Goal: Information Seeking & Learning: Learn about a topic

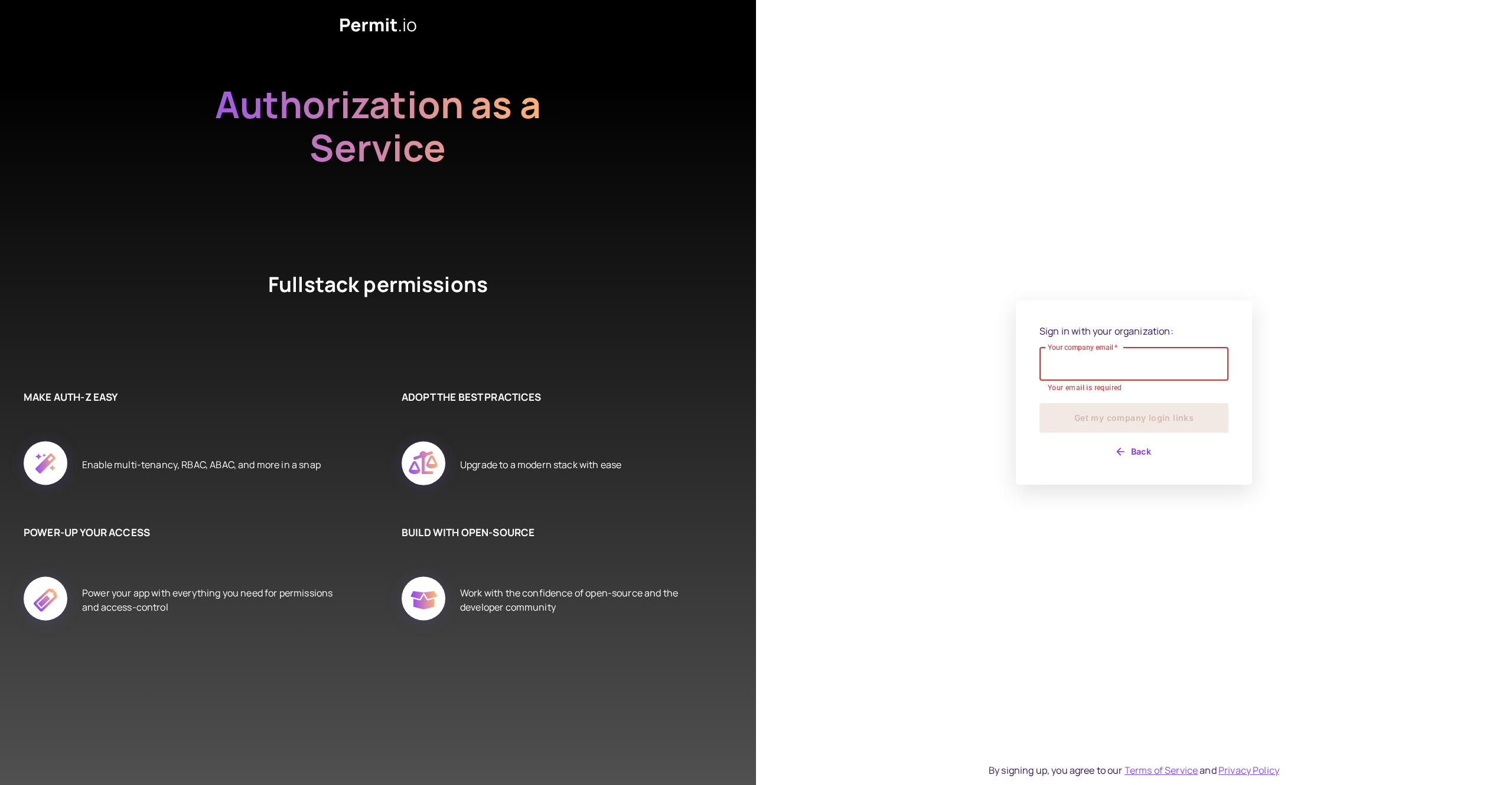
click at [1201, 367] on input "Your company email   *" at bounding box center [1134, 364] width 189 height 33
type input "**********"
click at [1137, 416] on button "Get my company login links" at bounding box center [1134, 411] width 189 height 30
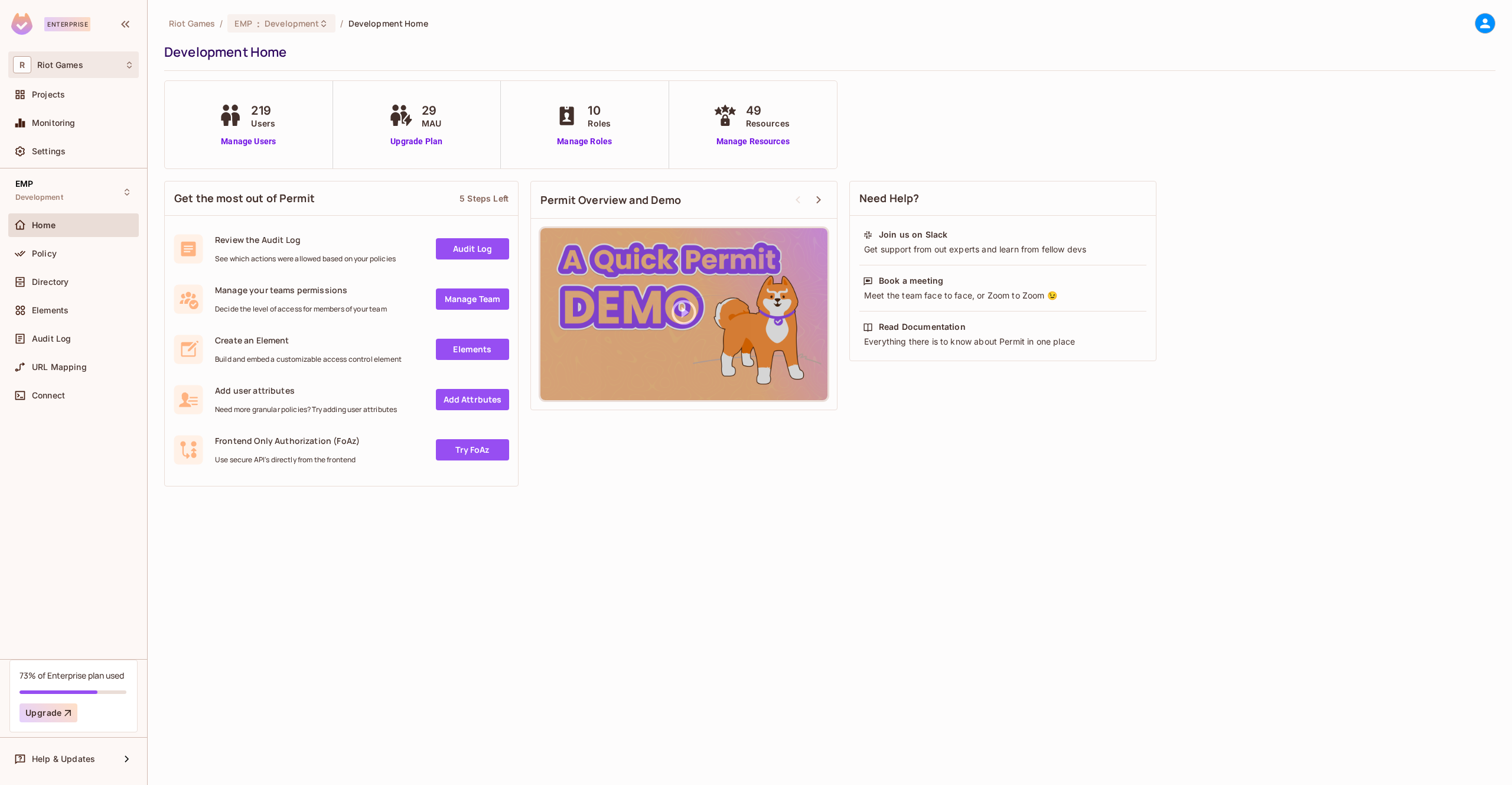
click at [66, 75] on div "R Riot Games" at bounding box center [73, 65] width 130 height 27
click at [70, 68] on div at bounding box center [756, 392] width 1512 height 785
click at [52, 329] on div "Audit Log" at bounding box center [73, 338] width 130 height 23
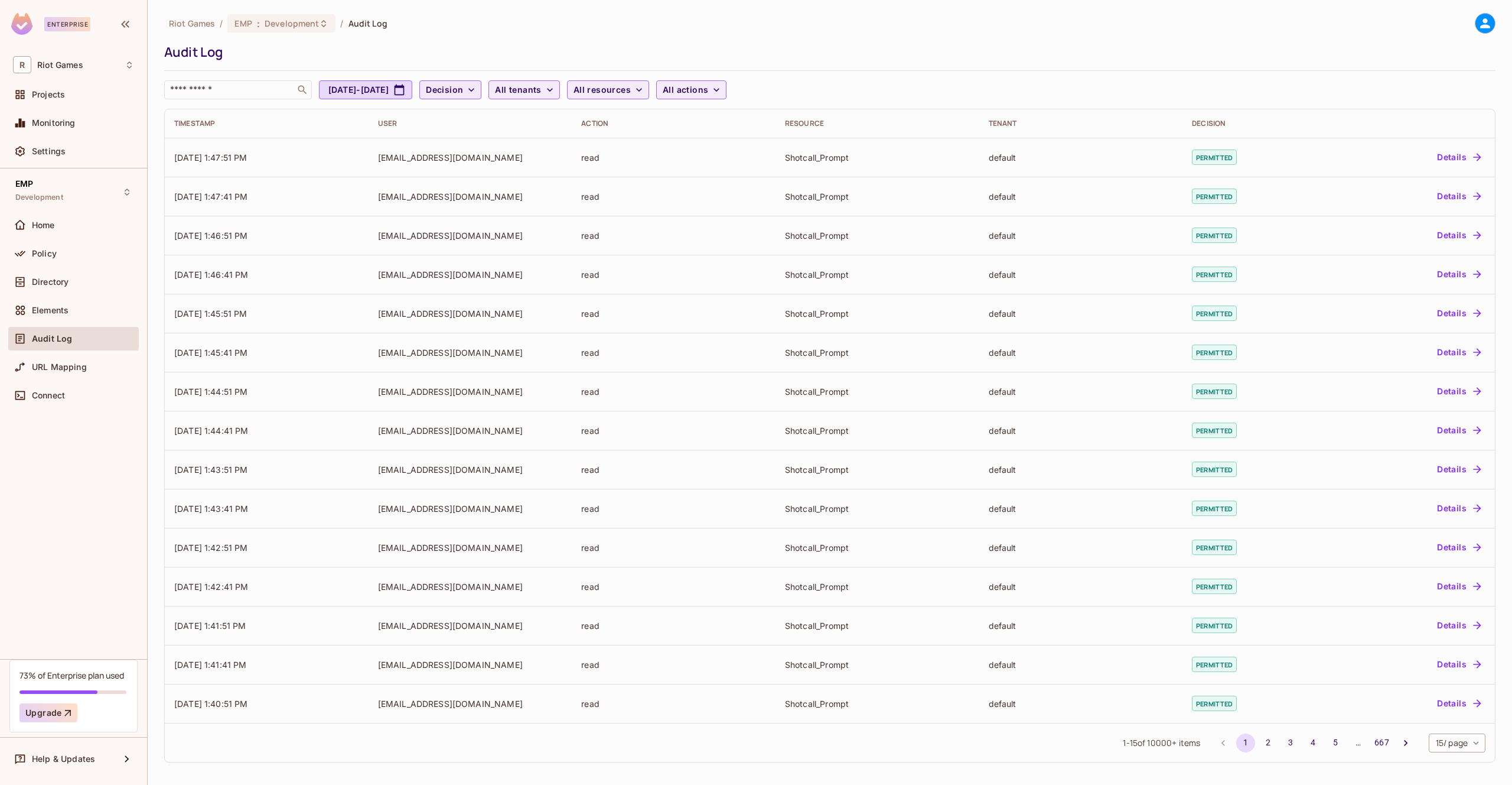
click at [477, 94] on icon "button" at bounding box center [471, 90] width 12 height 12
click at [571, 92] on div at bounding box center [756, 392] width 1512 height 785
click at [541, 91] on span "All tenants" at bounding box center [518, 90] width 46 height 15
click at [660, 94] on div at bounding box center [756, 392] width 1512 height 785
click at [631, 89] on span "All resources" at bounding box center [602, 90] width 58 height 15
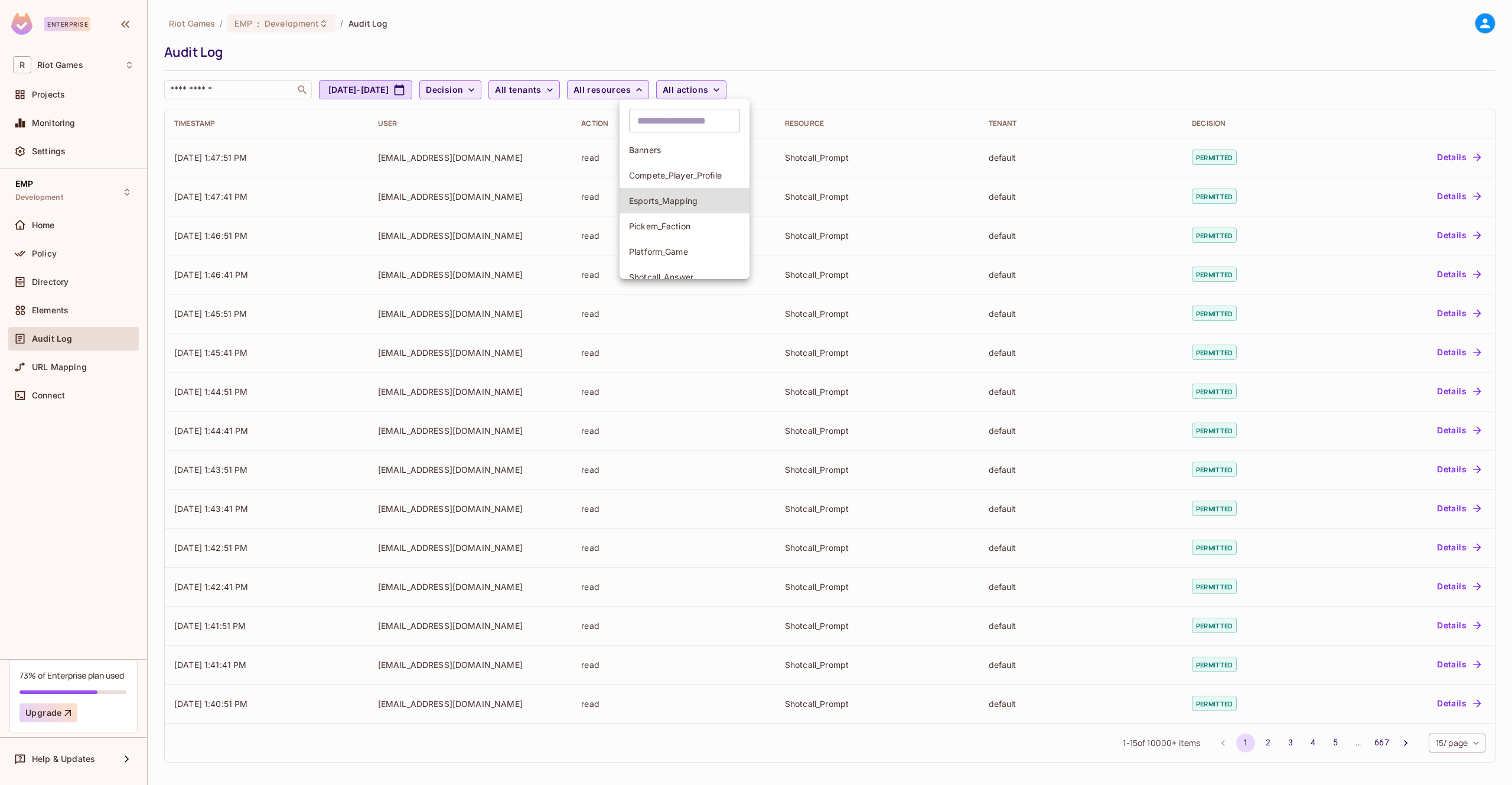
click at [709, 110] on input "text" at bounding box center [685, 120] width 111 height 23
type input "*"
click at [746, 87] on div at bounding box center [756, 392] width 1512 height 785
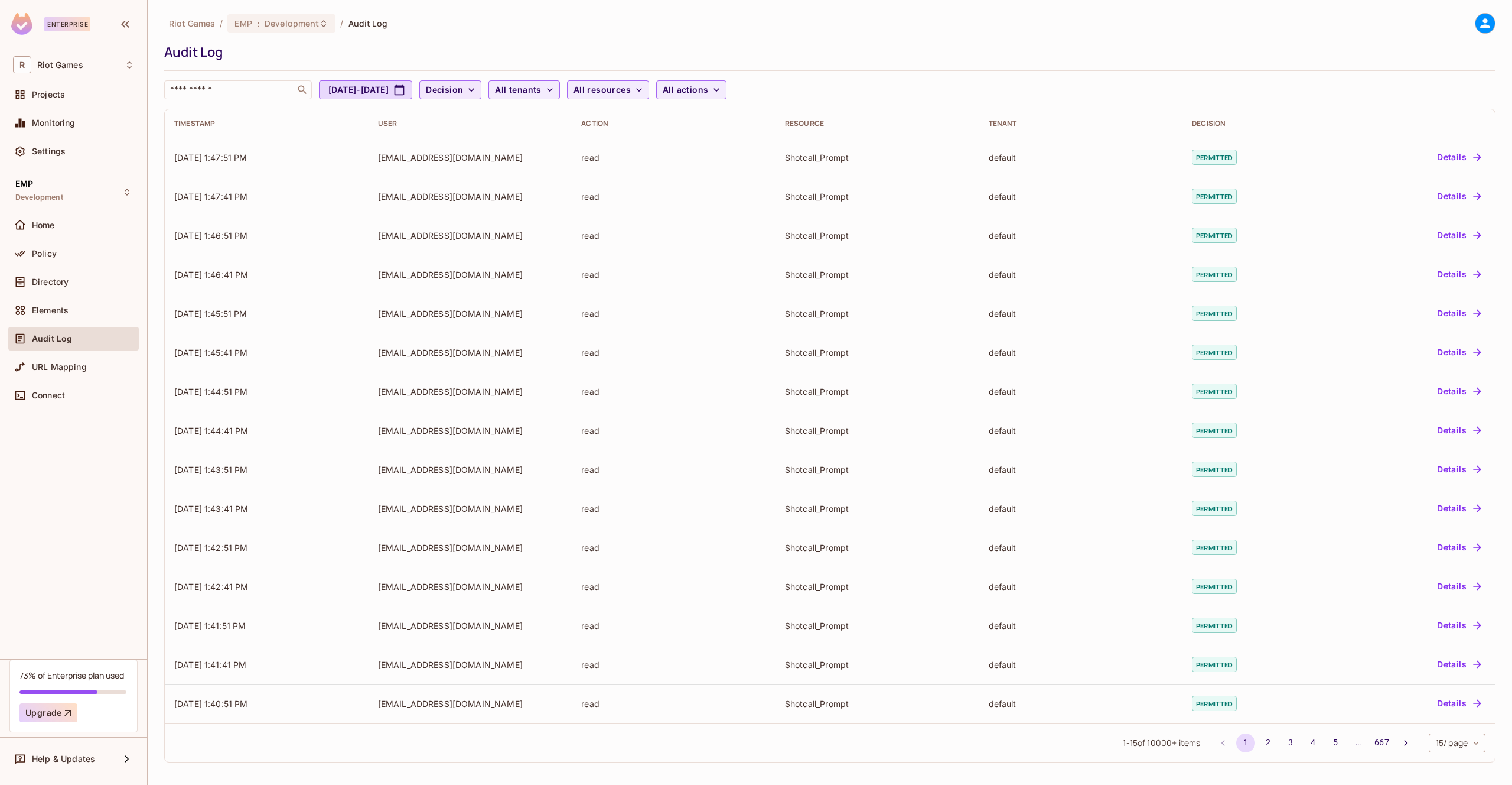
click at [746, 87] on div "​ Banners Compete_Player_Profile Esports_Mapping Pickem_Faction Platform_Game S…" at bounding box center [756, 118] width 1512 height 237
click at [708, 87] on span "All actions" at bounding box center [685, 90] width 46 height 15
click at [670, 81] on div at bounding box center [756, 392] width 1512 height 785
click at [541, 87] on span "All tenants" at bounding box center [518, 90] width 46 height 15
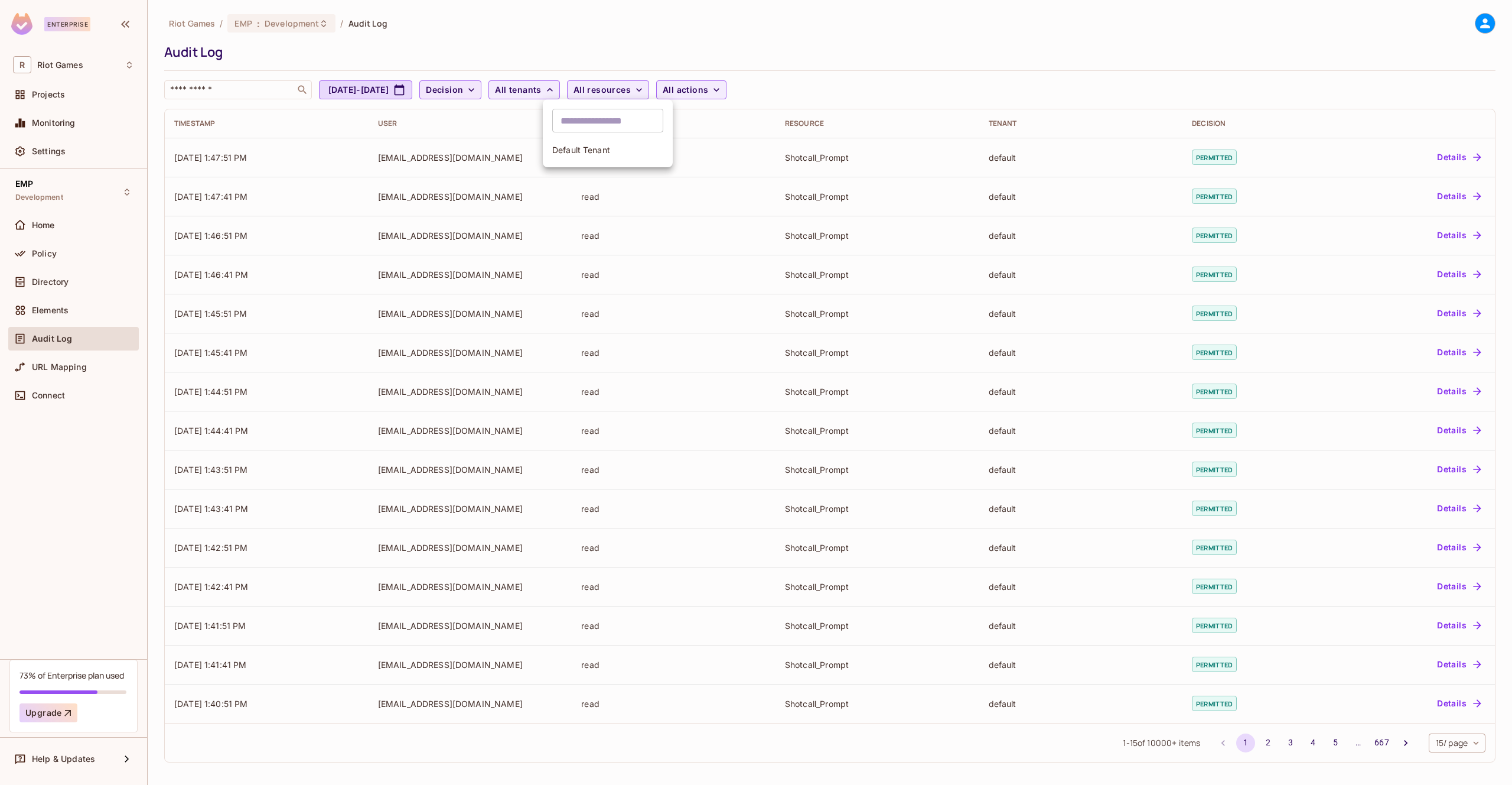
click at [517, 83] on div at bounding box center [756, 392] width 1512 height 785
click at [520, 84] on div "​ Default Tenant" at bounding box center [756, 118] width 1512 height 237
click at [477, 85] on icon "button" at bounding box center [471, 90] width 12 height 12
click at [632, 94] on div at bounding box center [756, 392] width 1512 height 785
click at [613, 87] on div "​ [DATE] - [DATE] Decision All tenants All resources All actions" at bounding box center [827, 90] width 1325 height 19
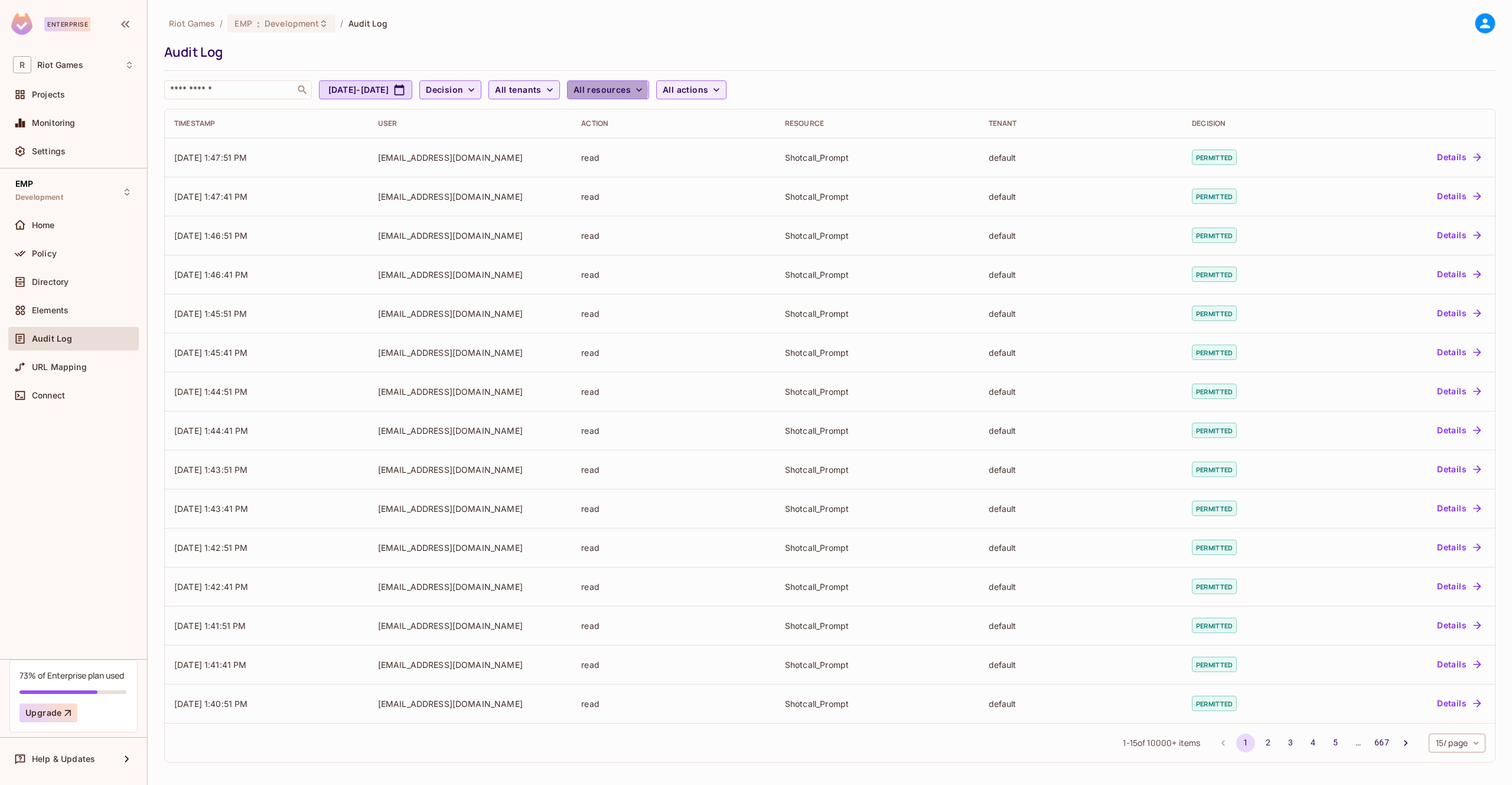
click at [631, 90] on span "All resources" at bounding box center [602, 90] width 58 height 15
click at [718, 173] on span "Platform_Game" at bounding box center [685, 173] width 111 height 11
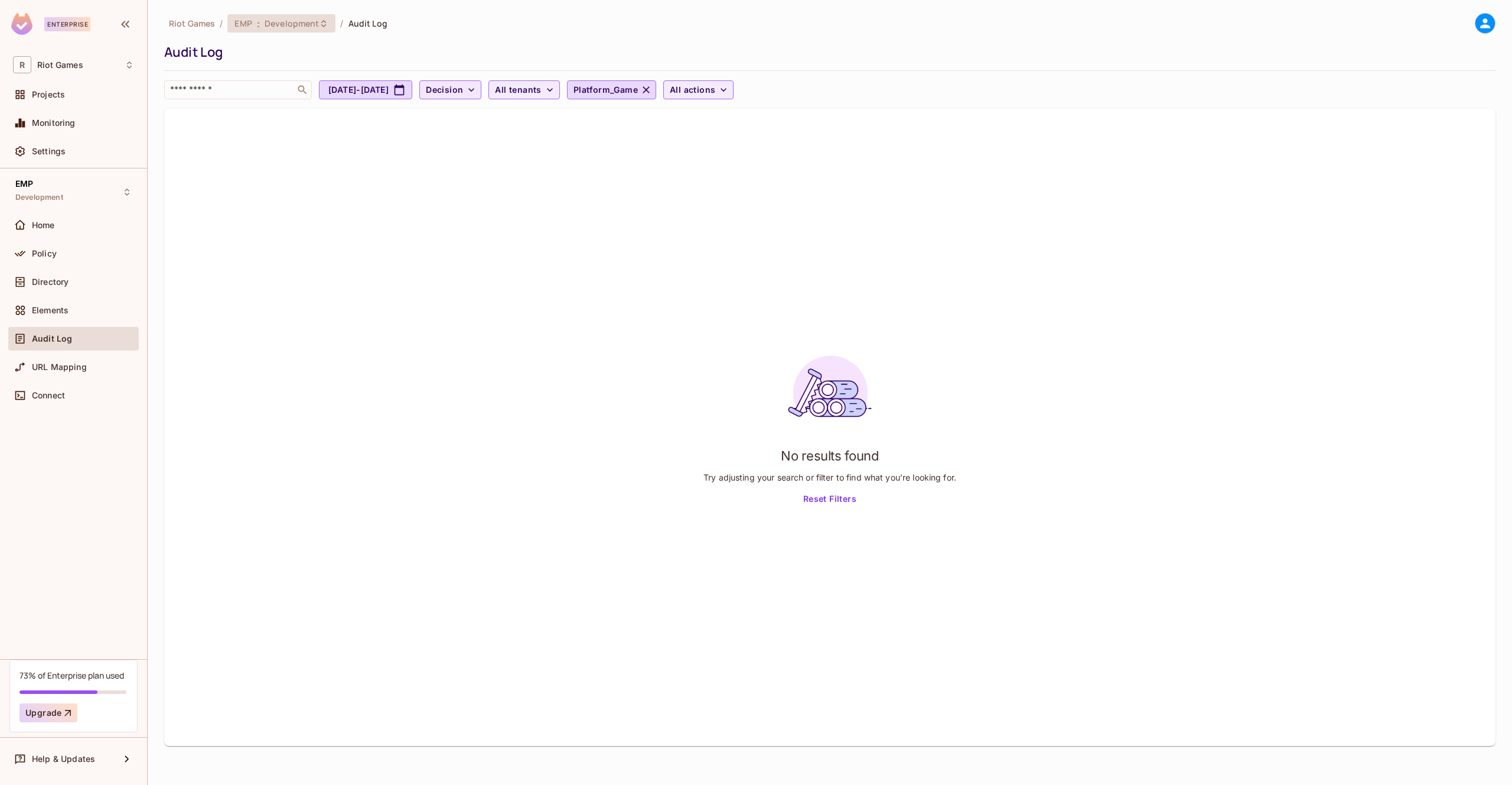
click at [316, 24] on span "Development" at bounding box center [292, 23] width 54 height 11
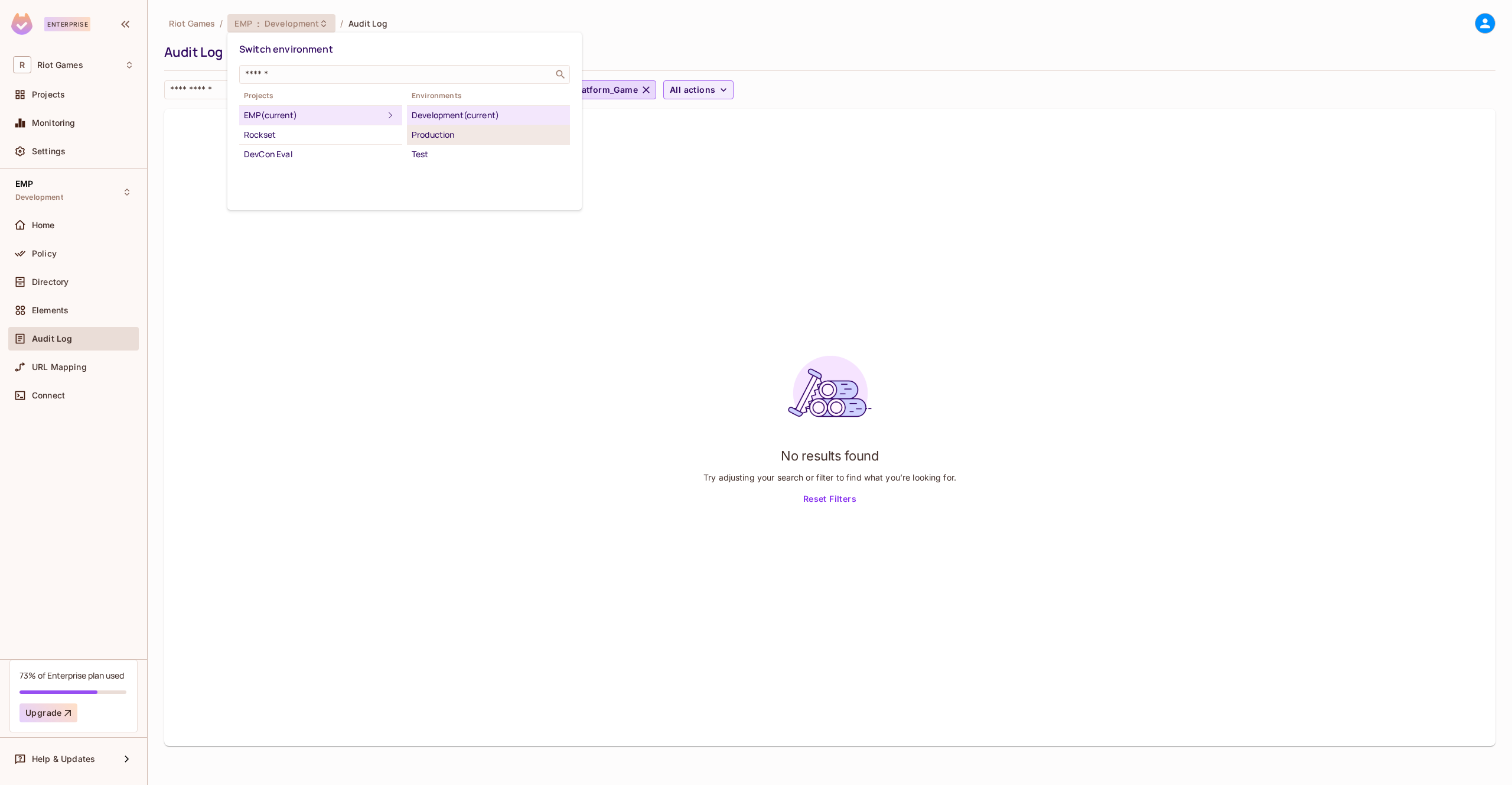
click at [505, 137] on div "Production" at bounding box center [488, 135] width 154 height 14
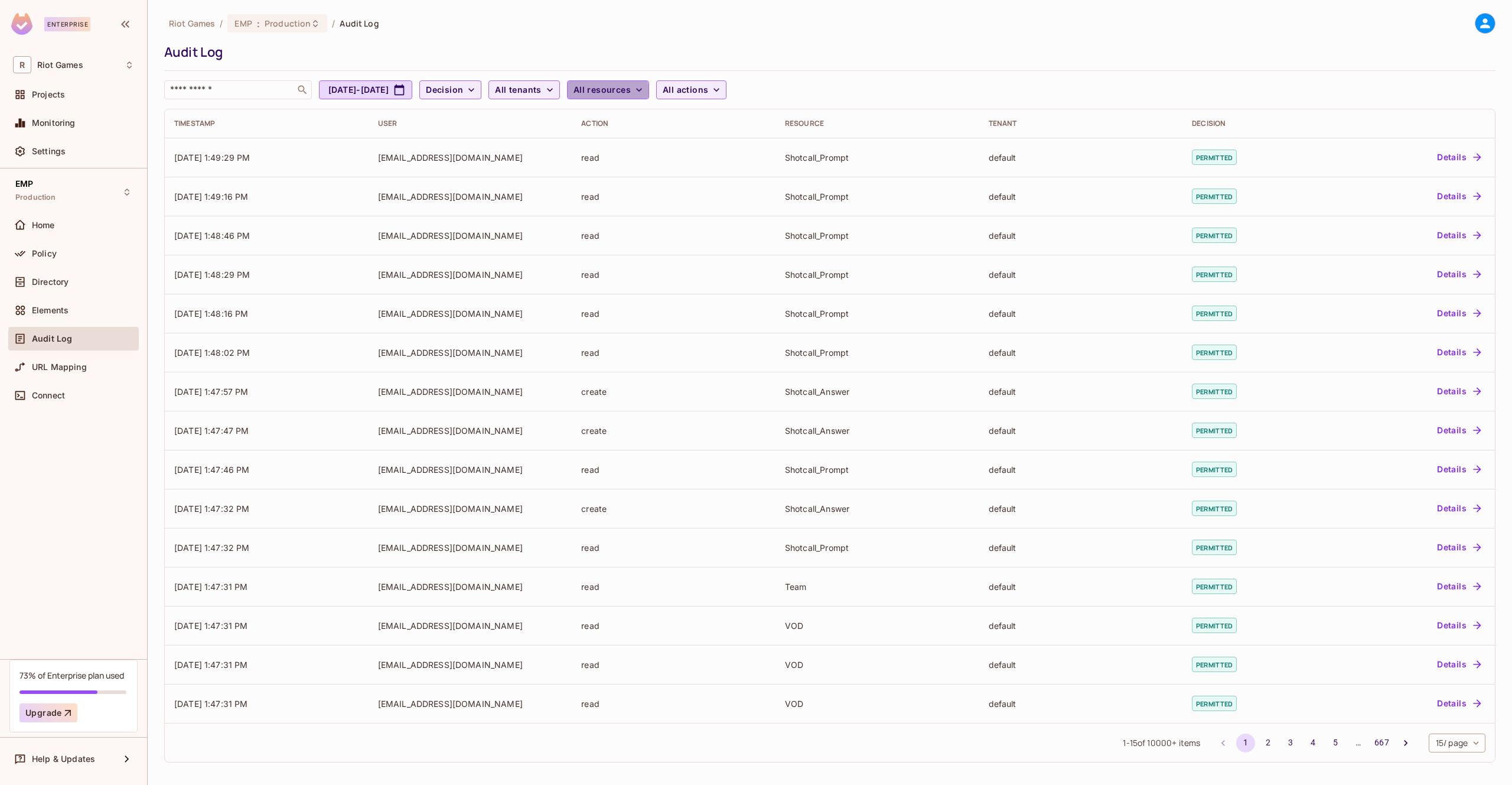
click at [631, 94] on span "All resources" at bounding box center [602, 90] width 58 height 15
click at [723, 244] on li "Team" at bounding box center [685, 236] width 130 height 25
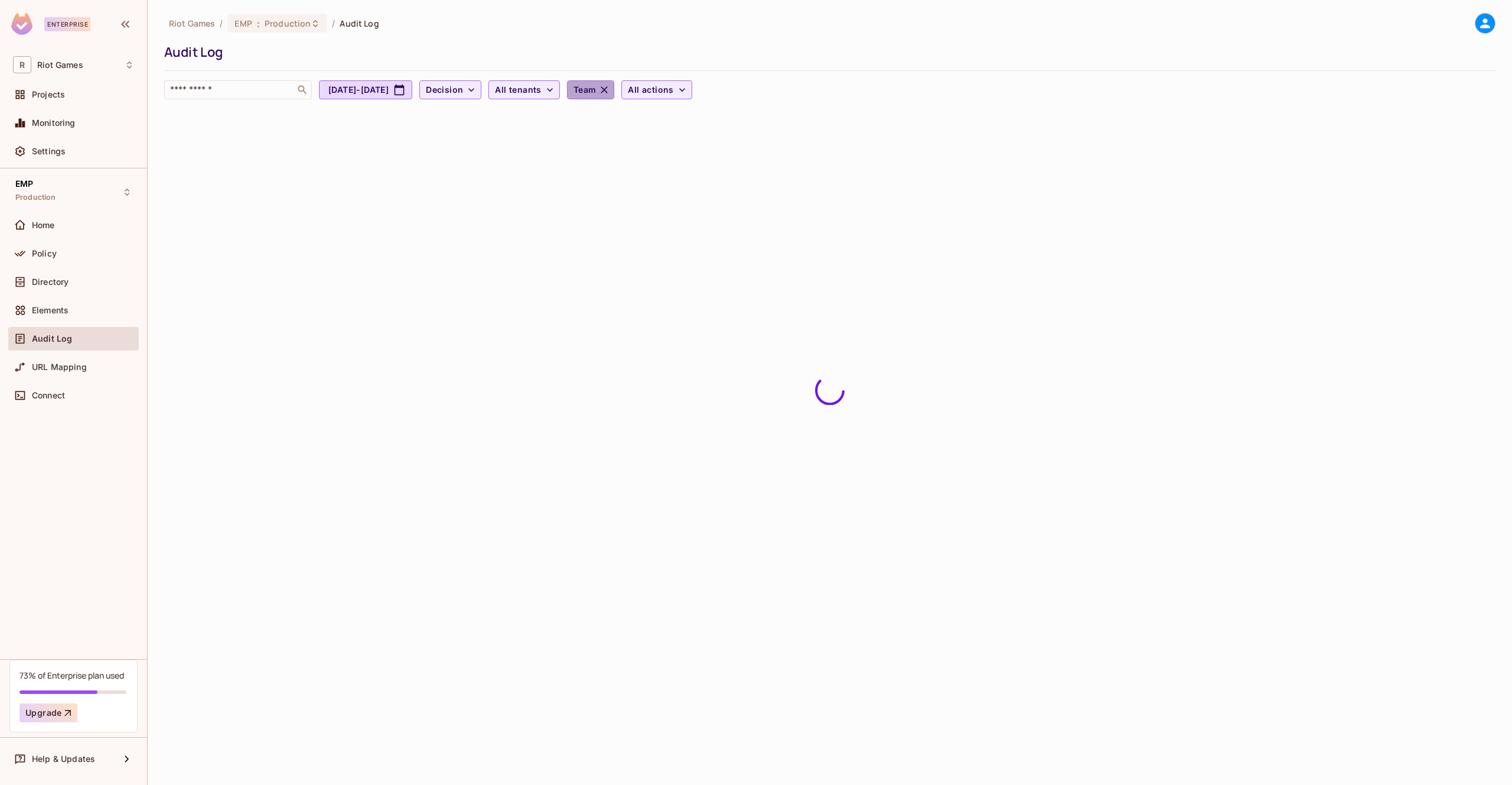
click at [608, 92] on icon "button" at bounding box center [605, 89] width 7 height 7
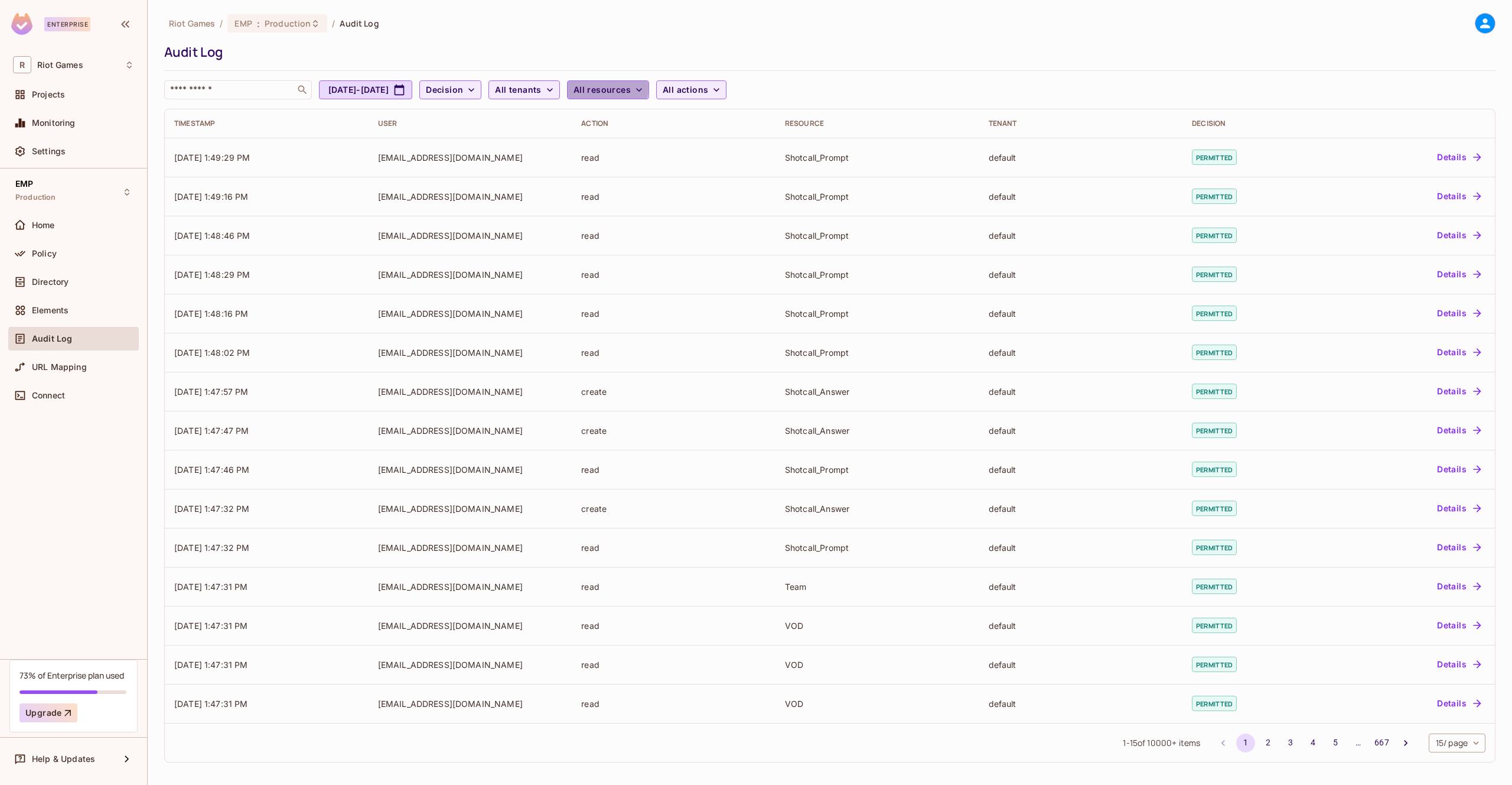
click at [631, 88] on span "All resources" at bounding box center [602, 90] width 58 height 15
click at [722, 238] on span "Team" at bounding box center [685, 236] width 111 height 11
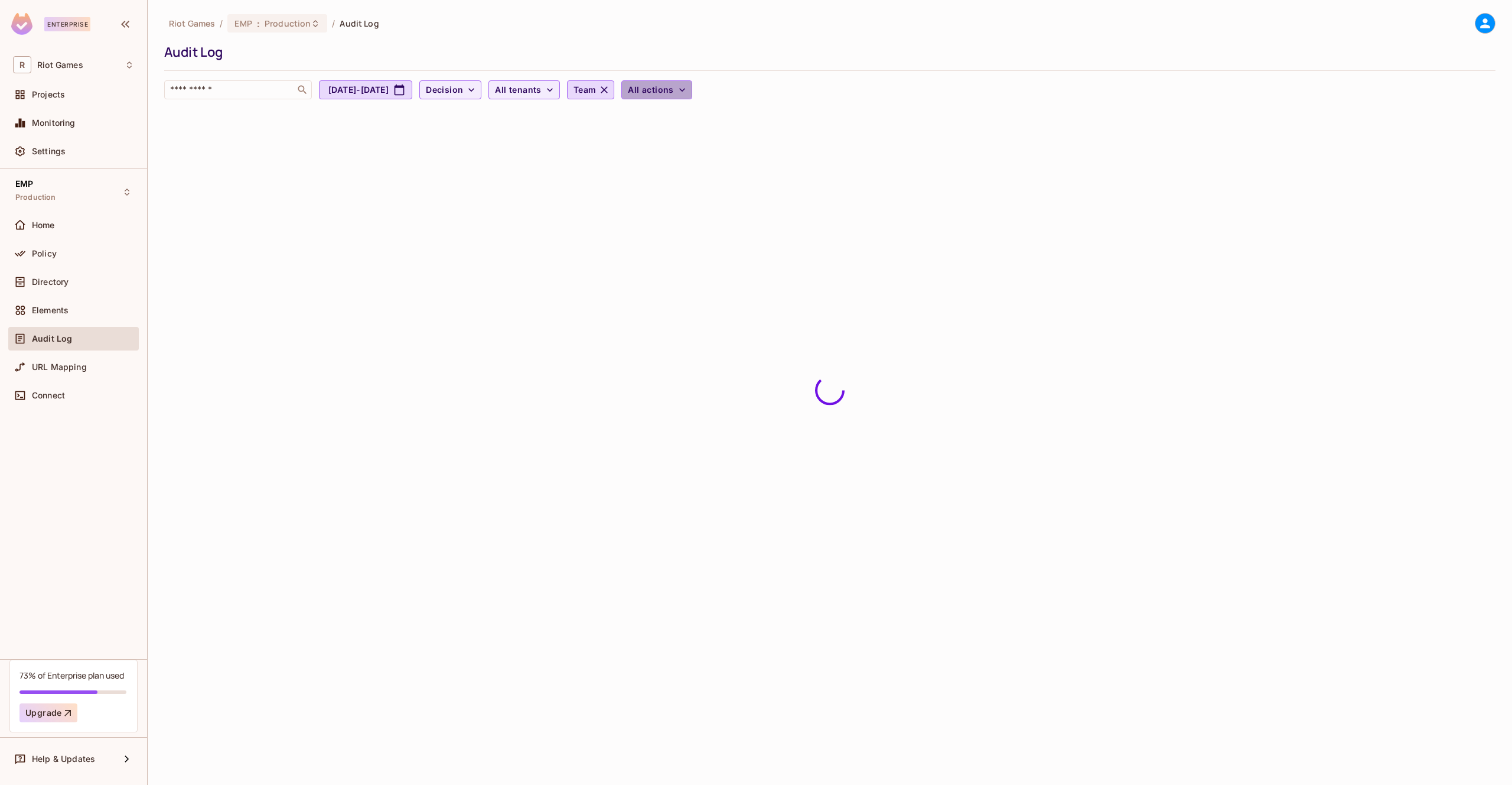
click at [673, 95] on span "All actions" at bounding box center [651, 90] width 46 height 15
click at [507, 93] on div at bounding box center [756, 392] width 1512 height 785
click at [51, 265] on div "Policy" at bounding box center [73, 256] width 130 height 28
click at [58, 259] on div "Policy" at bounding box center [74, 254] width 121 height 14
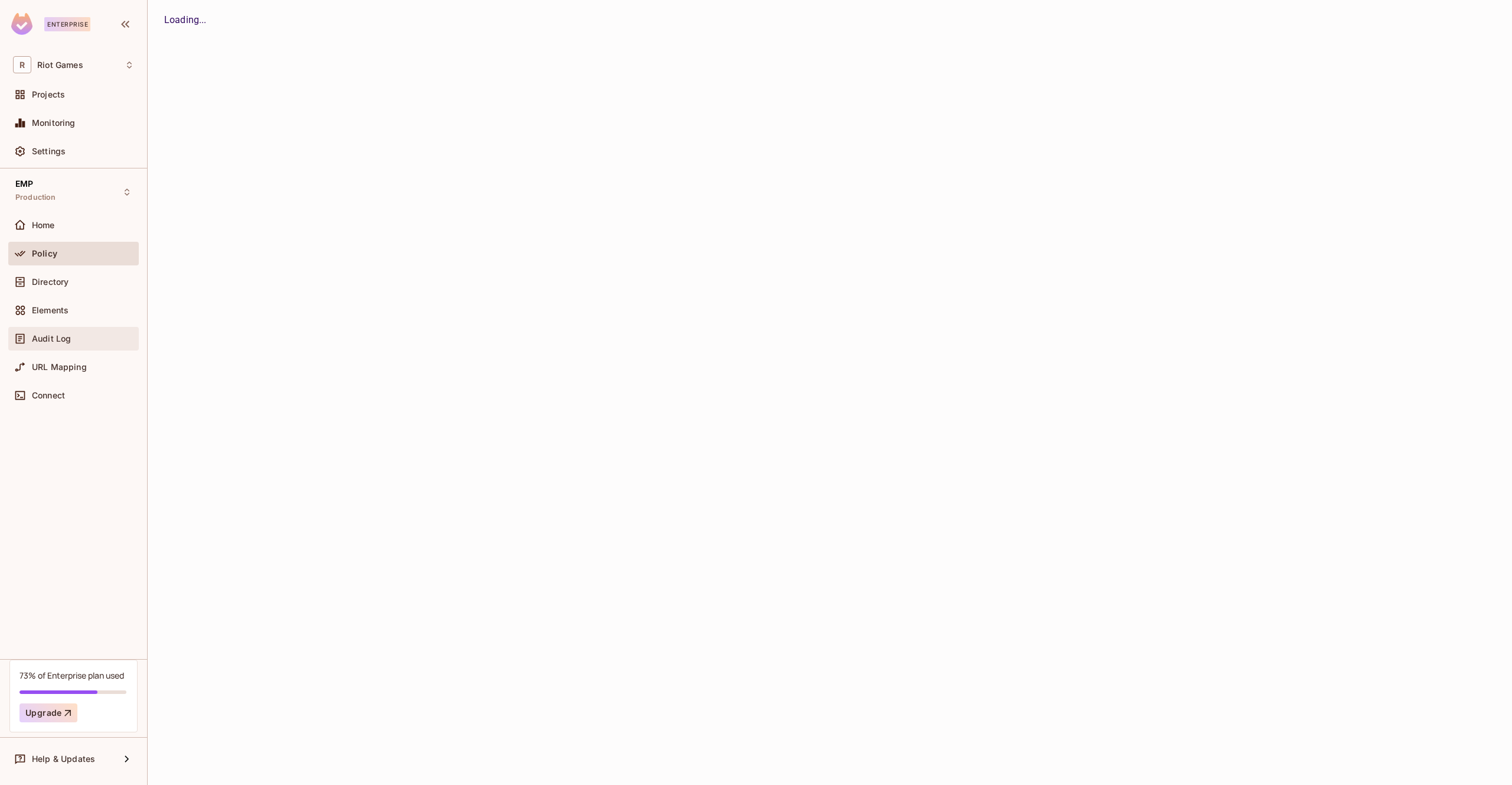
click at [69, 335] on span "Audit Log" at bounding box center [51, 338] width 39 height 9
